Goal: Communication & Community: Answer question/provide support

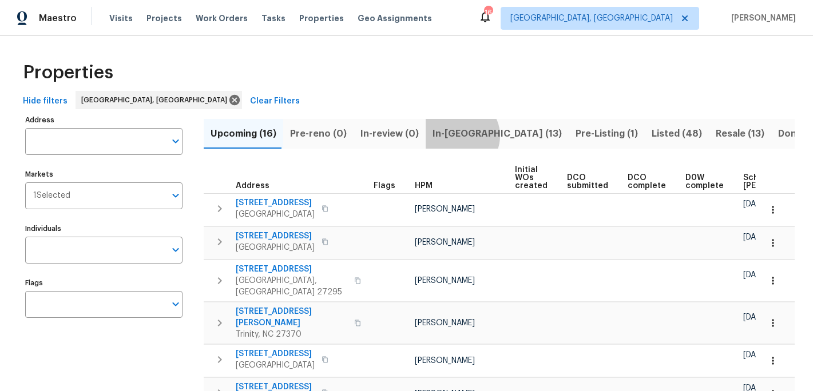
click at [454, 136] on span "In-reno (13)" at bounding box center [497, 134] width 129 height 16
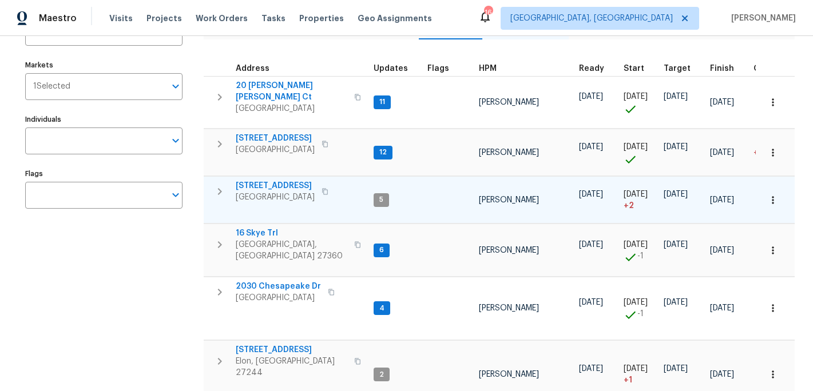
scroll to position [117, 0]
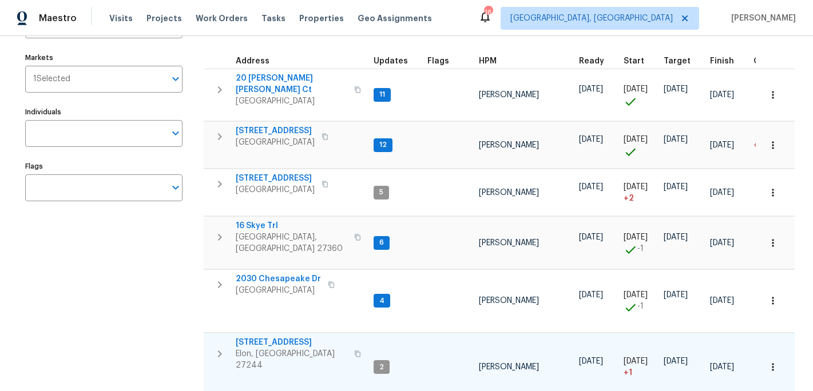
click at [268, 348] on span "Elon, [GEOGRAPHIC_DATA] 27244" at bounding box center [292, 359] width 112 height 23
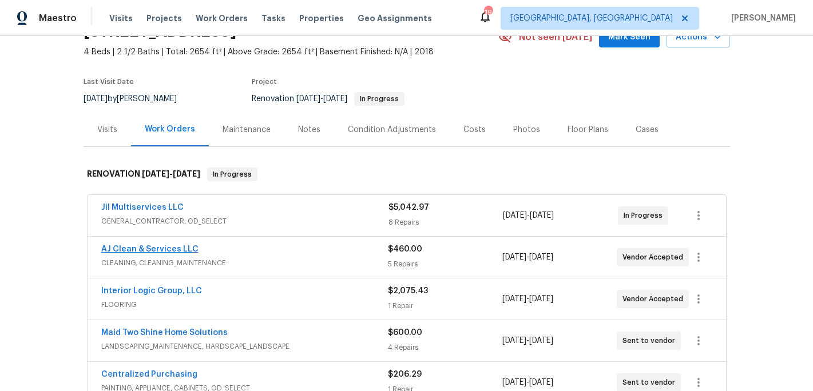
scroll to position [84, 0]
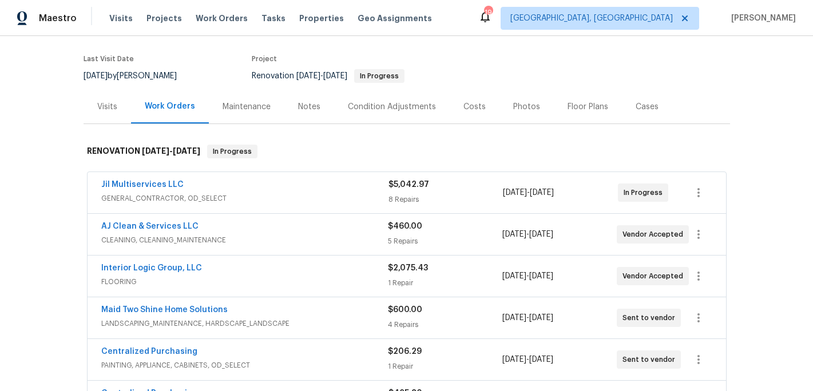
click at [148, 277] on span "FLOORING" at bounding box center [244, 281] width 287 height 11
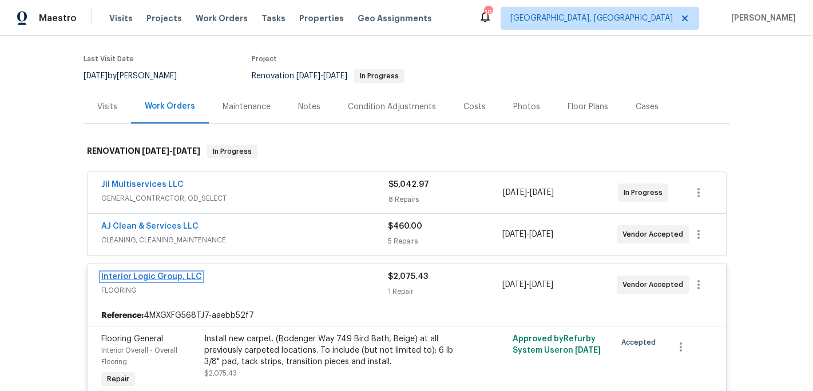
click at [153, 275] on link "Interior Logic Group, LLC" at bounding box center [151, 277] width 101 height 8
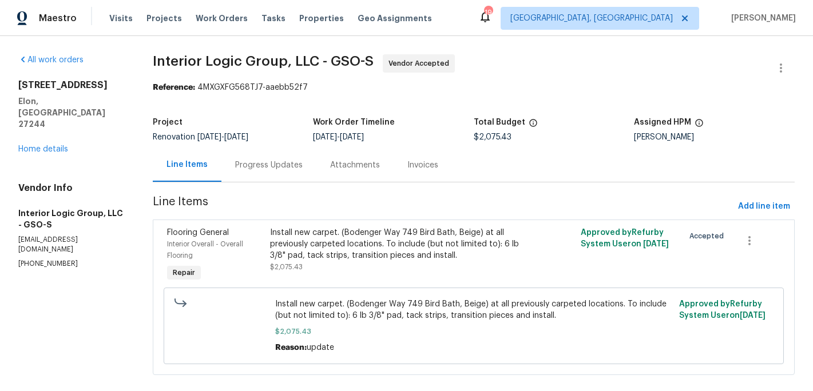
click at [263, 164] on div "Progress Updates" at bounding box center [269, 165] width 68 height 11
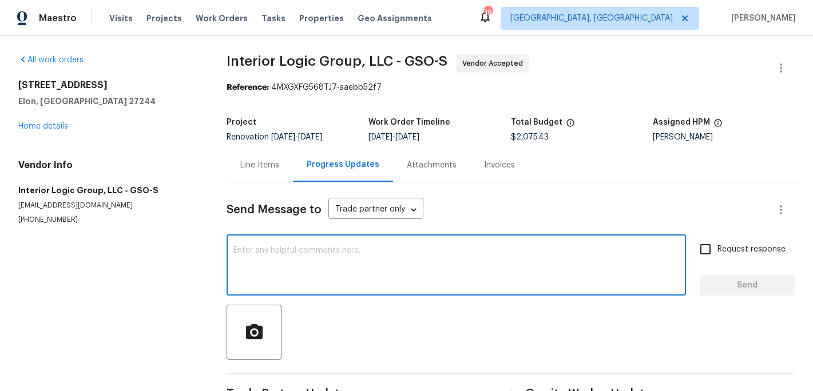
click at [264, 263] on textarea at bounding box center [456, 267] width 446 height 40
type textarea "Sorry need to move flooring until [DATE]"
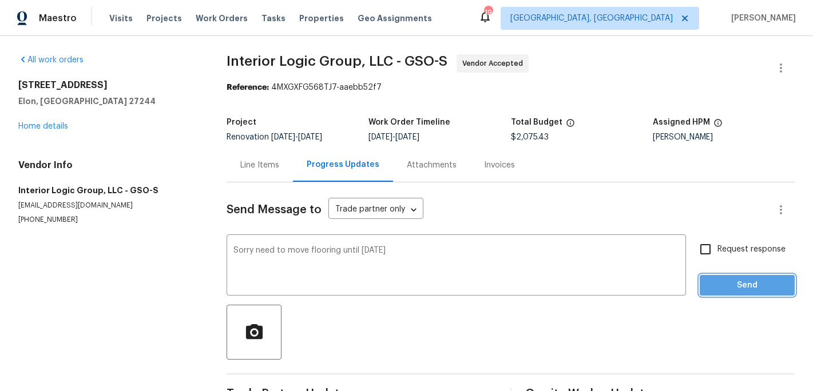
click at [712, 280] on span "Send" at bounding box center [747, 286] width 77 height 14
